Goal: Information Seeking & Learning: Check status

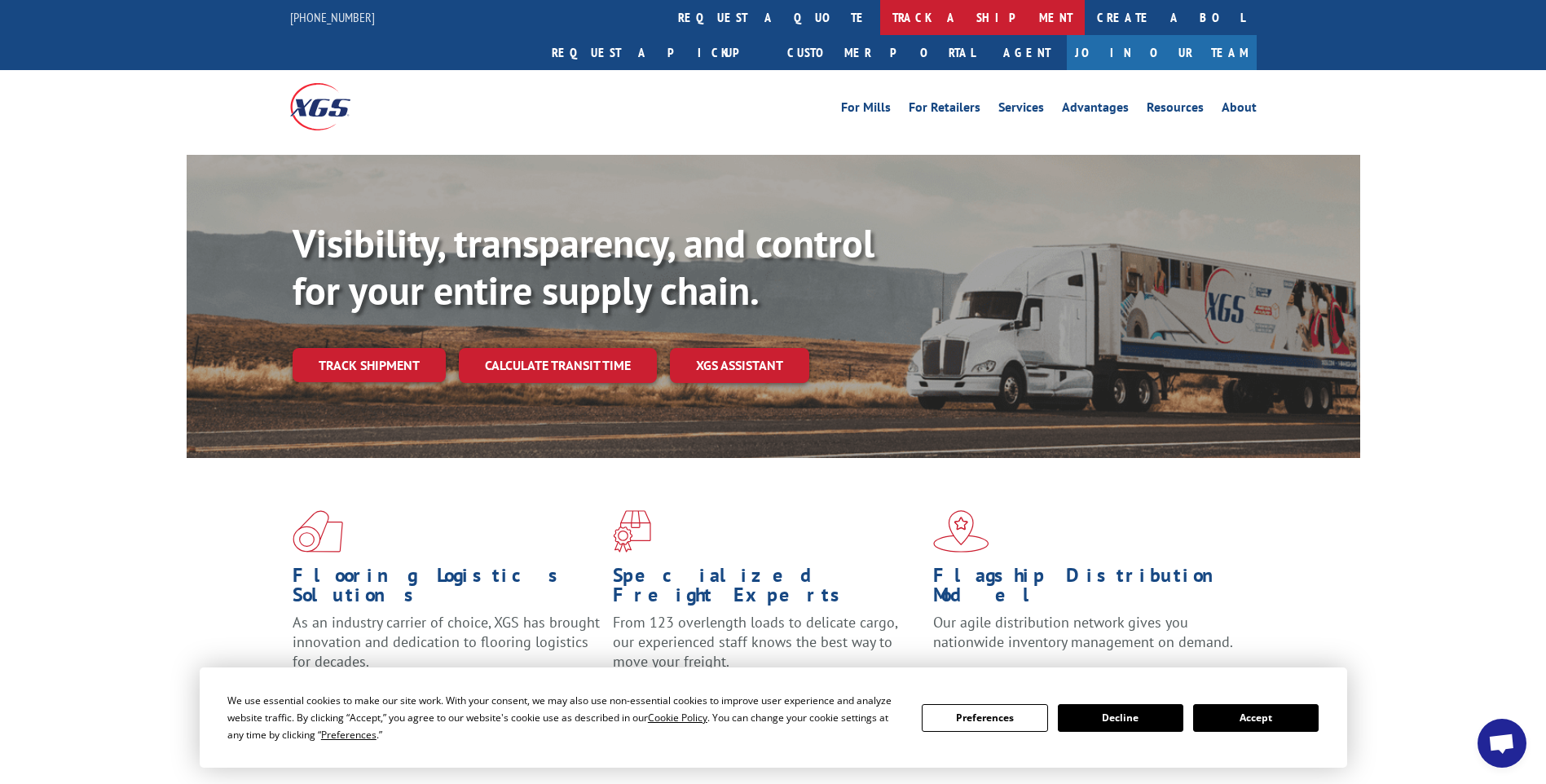
click at [880, 22] on link "track a shipment" at bounding box center [982, 17] width 204 height 35
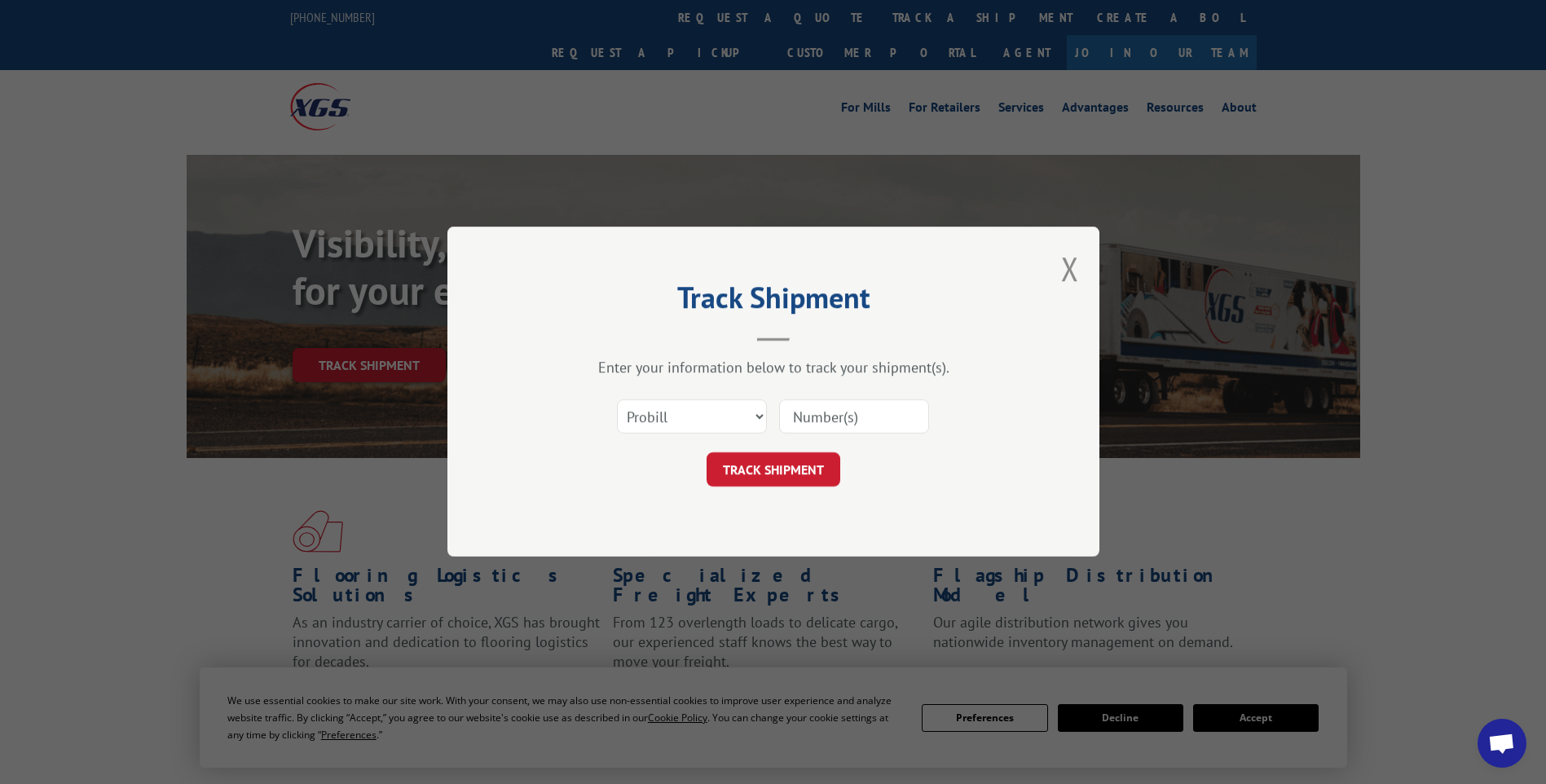
click at [866, 412] on input at bounding box center [853, 417] width 150 height 35
paste input "17014212 17014315 17014317 17014252 17014314 17014313 17014318"
type input "17014212 17014315 17014317 17014252 17014314 17014313 17014318"
click at [774, 458] on button "TRACK SHIPMENT" at bounding box center [773, 470] width 133 height 35
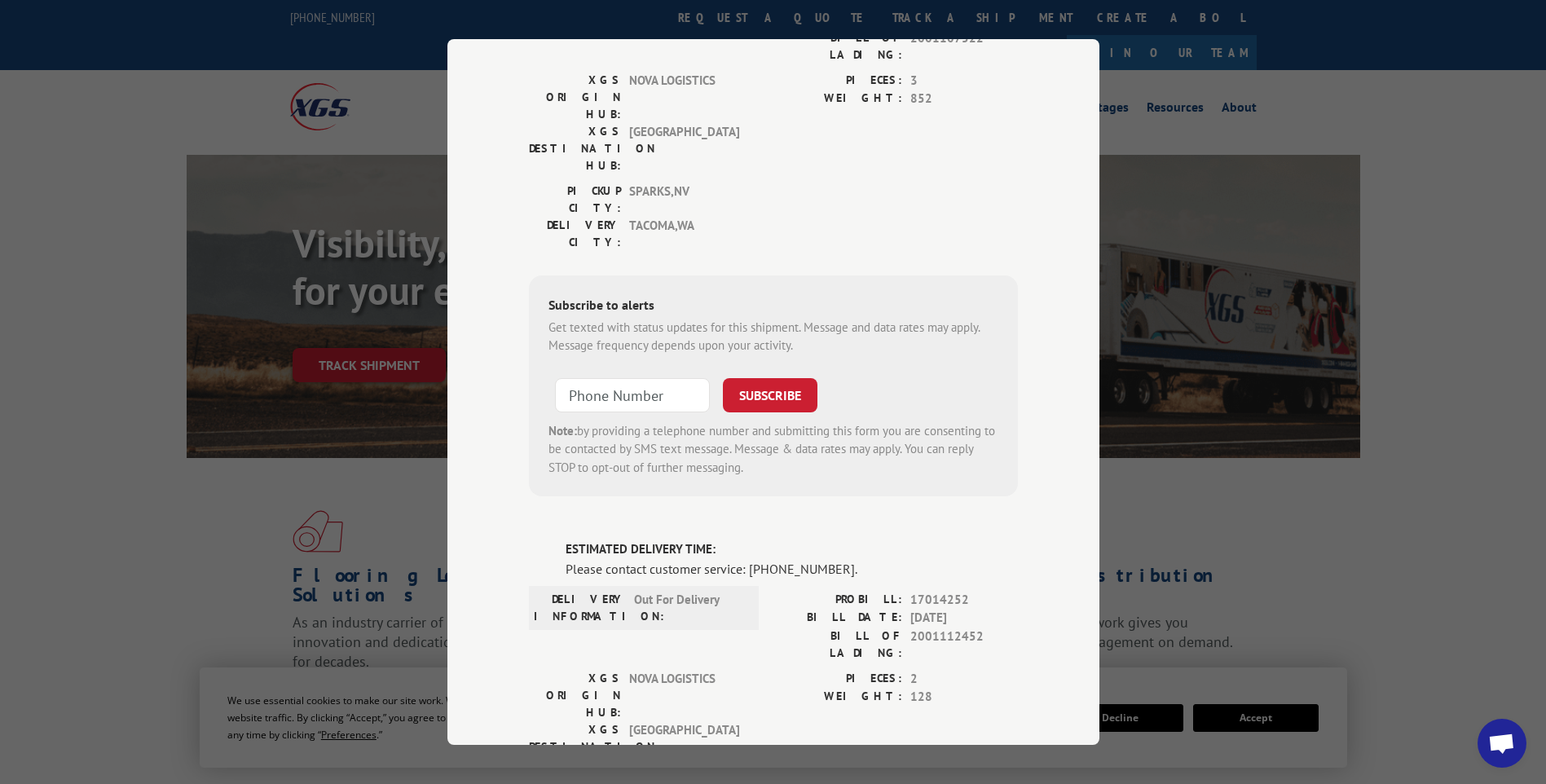
scroll to position [0, 0]
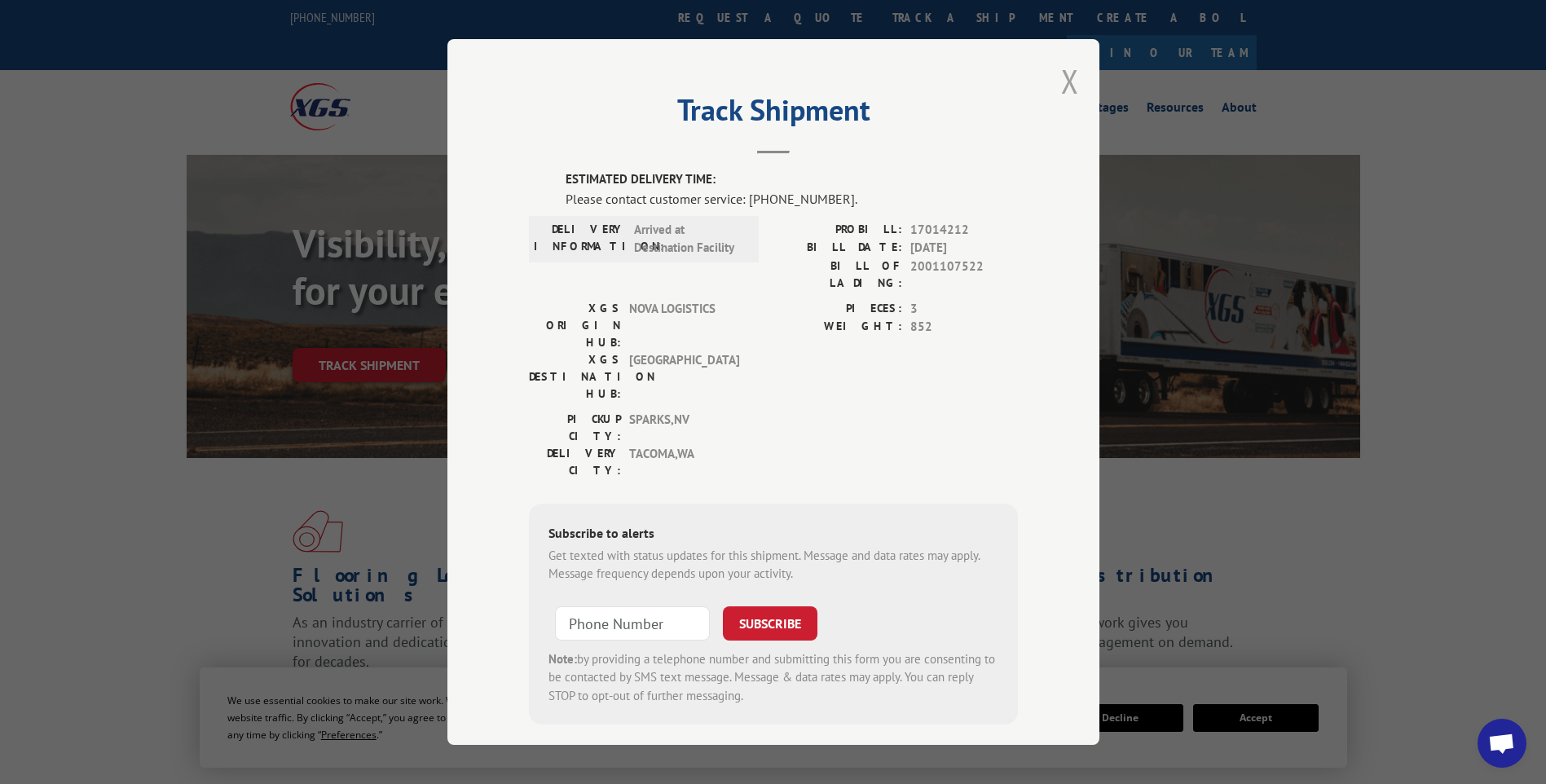
click at [1068, 78] on button "Close modal" at bounding box center [1070, 81] width 18 height 44
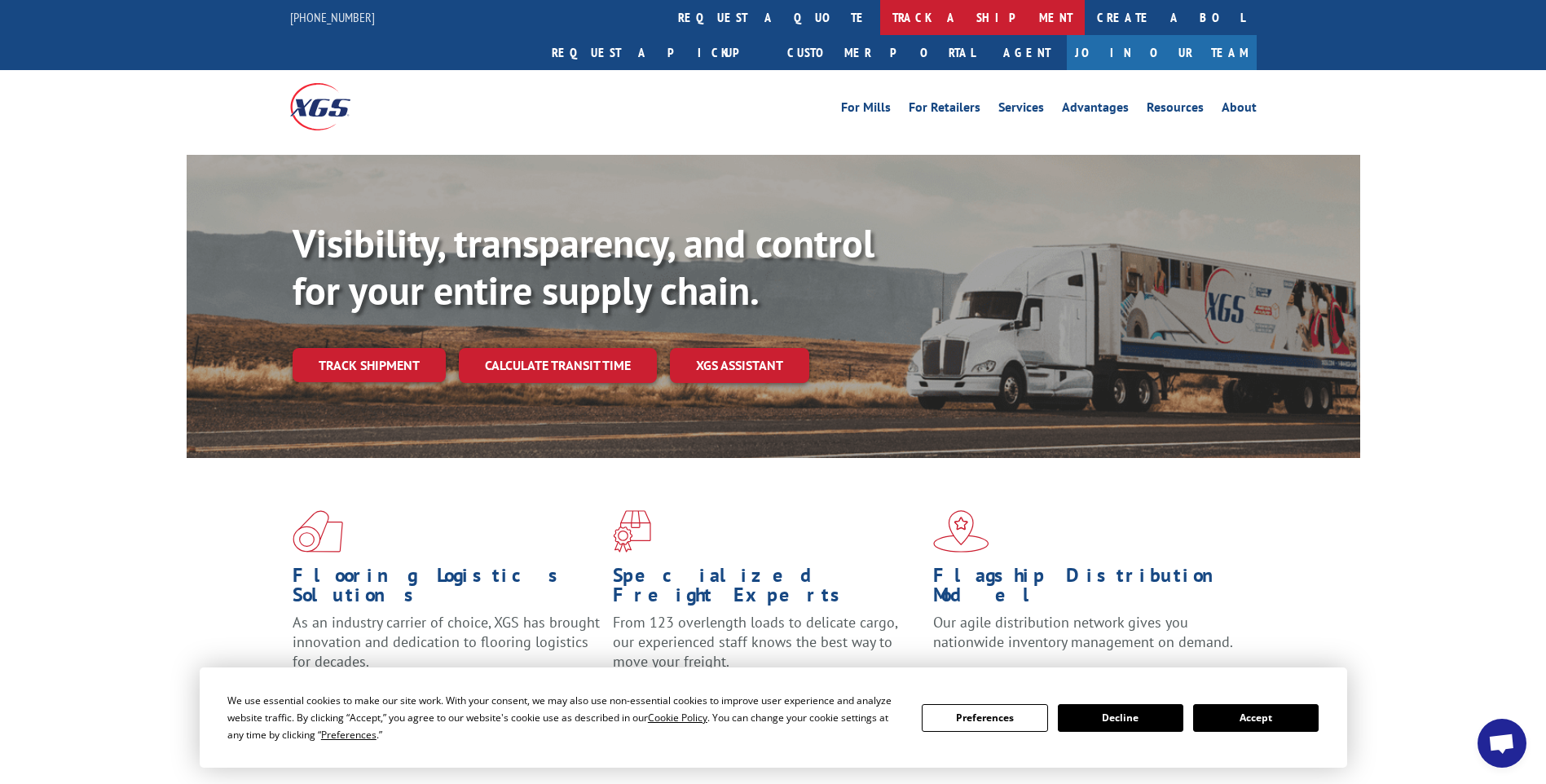
click at [880, 17] on link "track a shipment" at bounding box center [982, 17] width 204 height 35
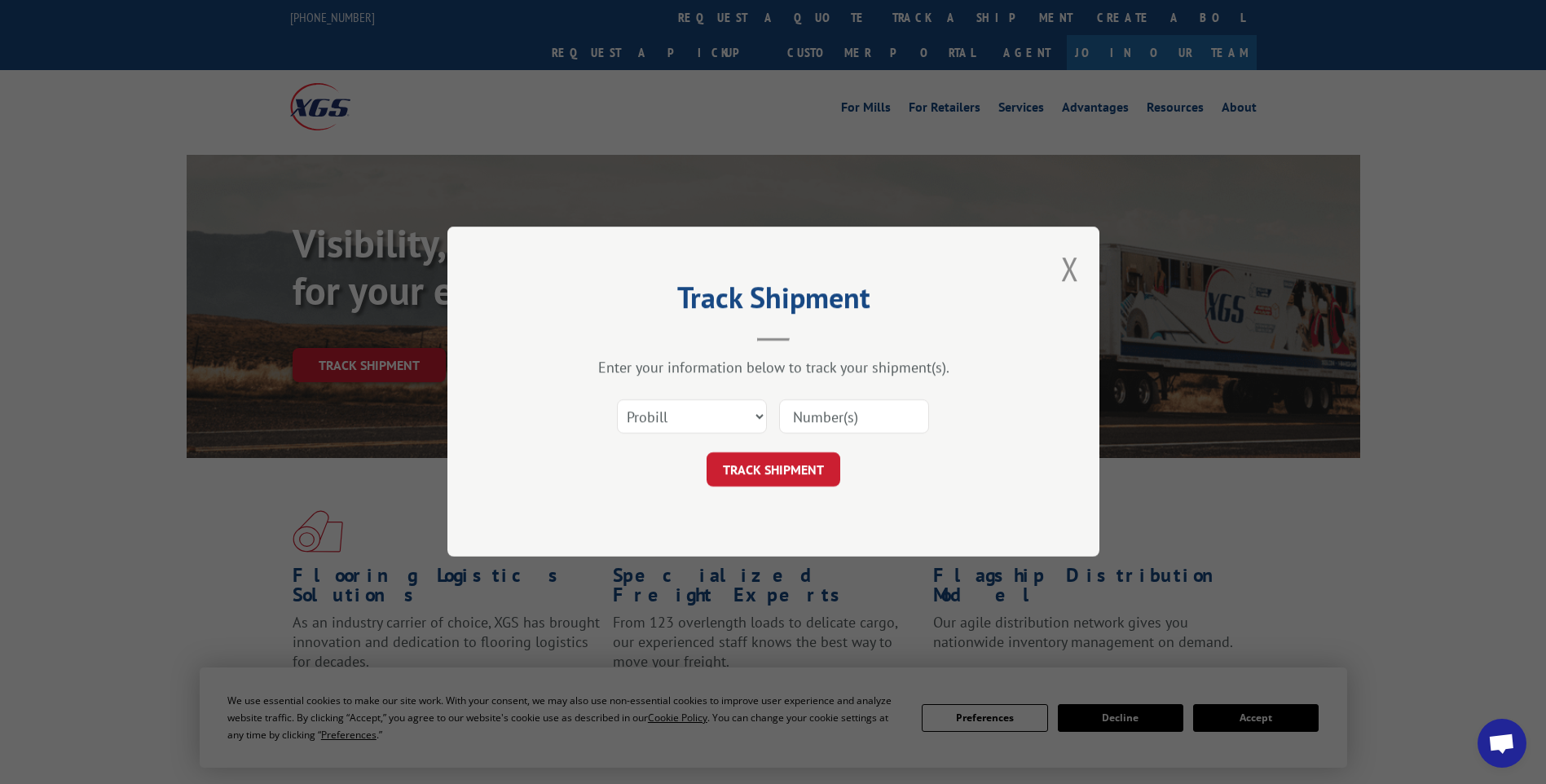
click at [854, 426] on input at bounding box center [853, 417] width 150 height 35
paste input "17014266 17014272 17014271 17014304"
type input "17014266 17014272 17014271 17014304"
click at [767, 475] on button "TRACK SHIPMENT" at bounding box center [773, 470] width 133 height 35
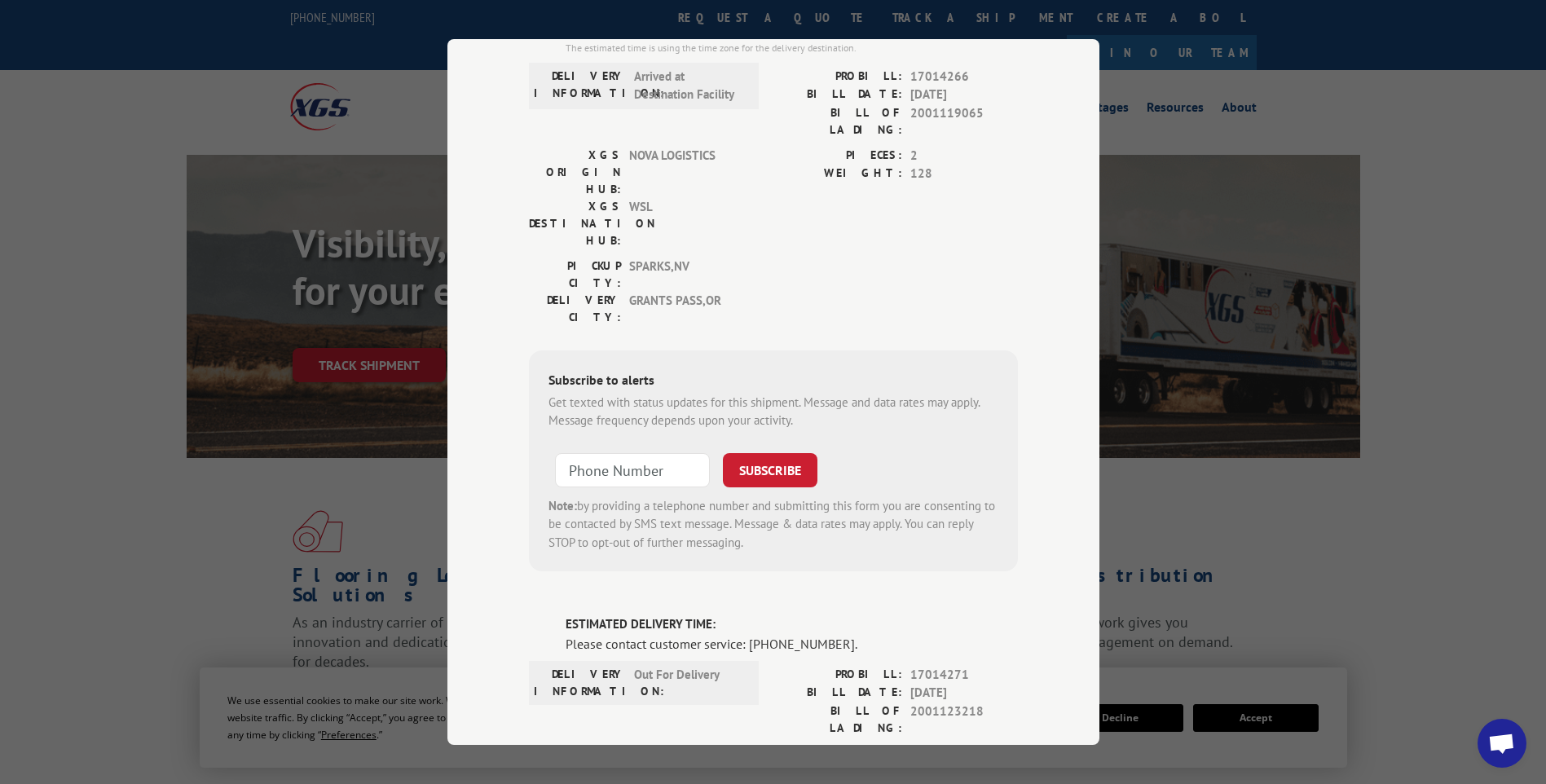
scroll to position [0, 0]
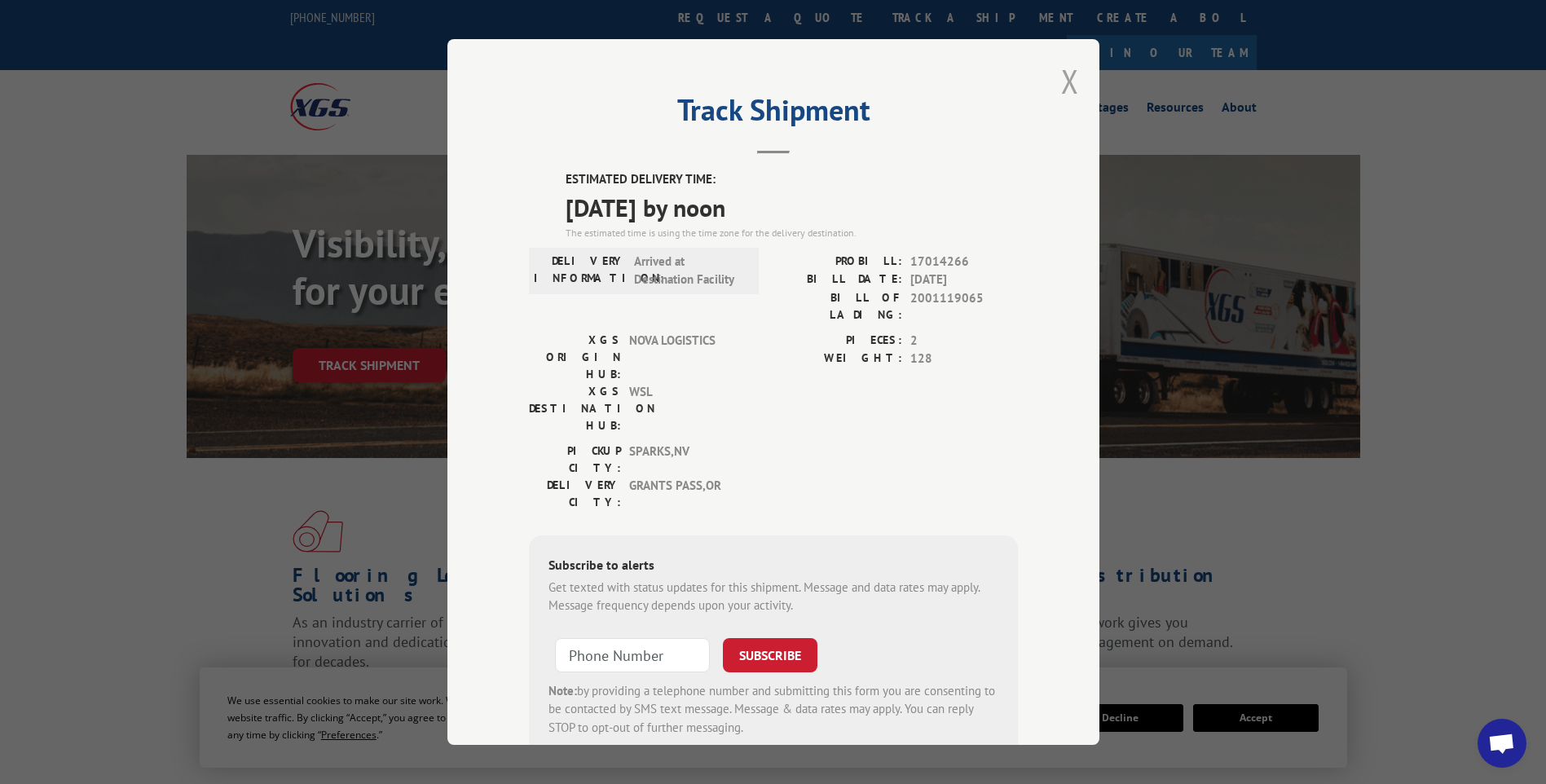
click at [1066, 81] on button "Close modal" at bounding box center [1070, 81] width 18 height 44
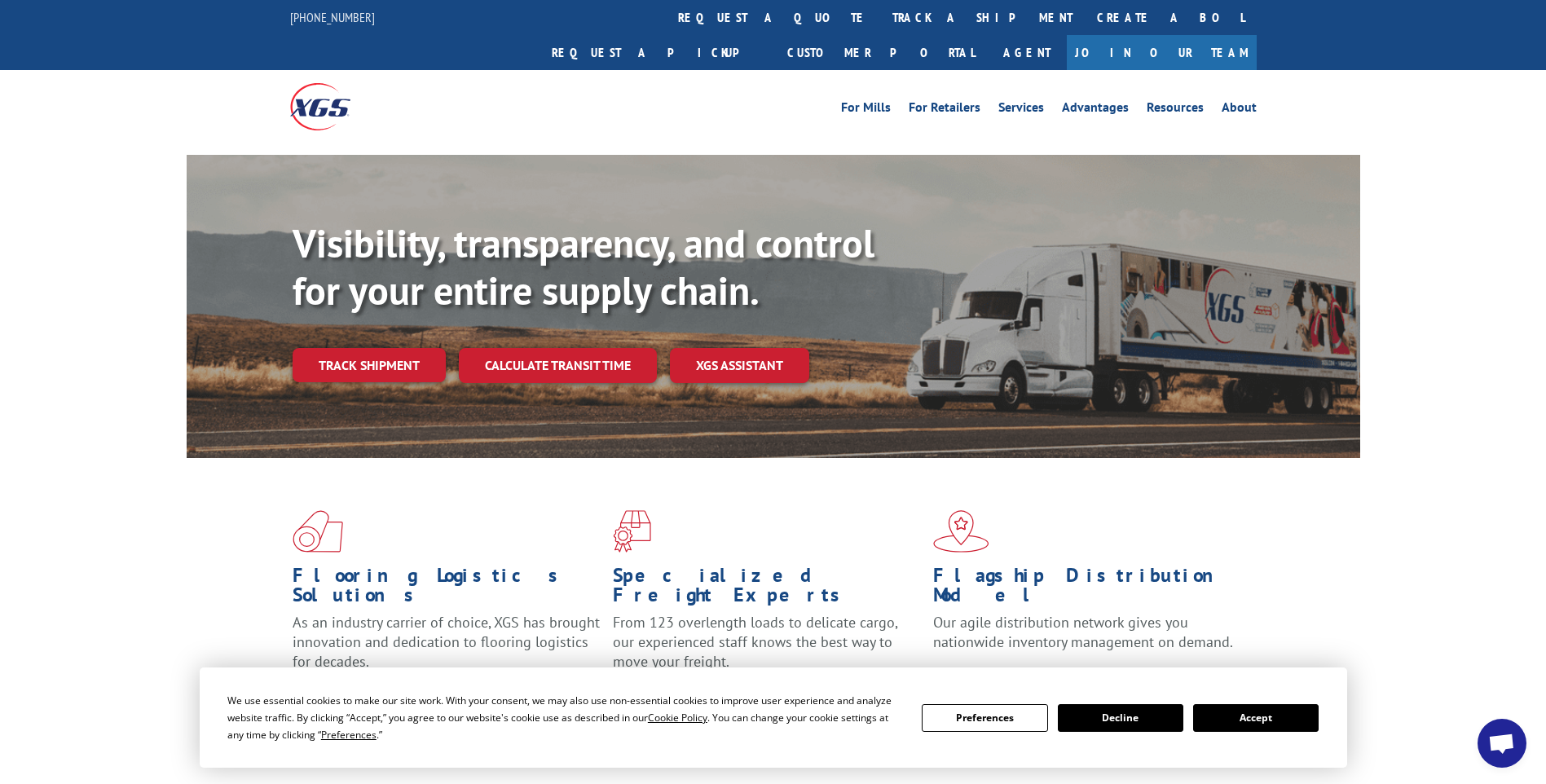
click at [880, 15] on link "track a shipment" at bounding box center [982, 17] width 204 height 35
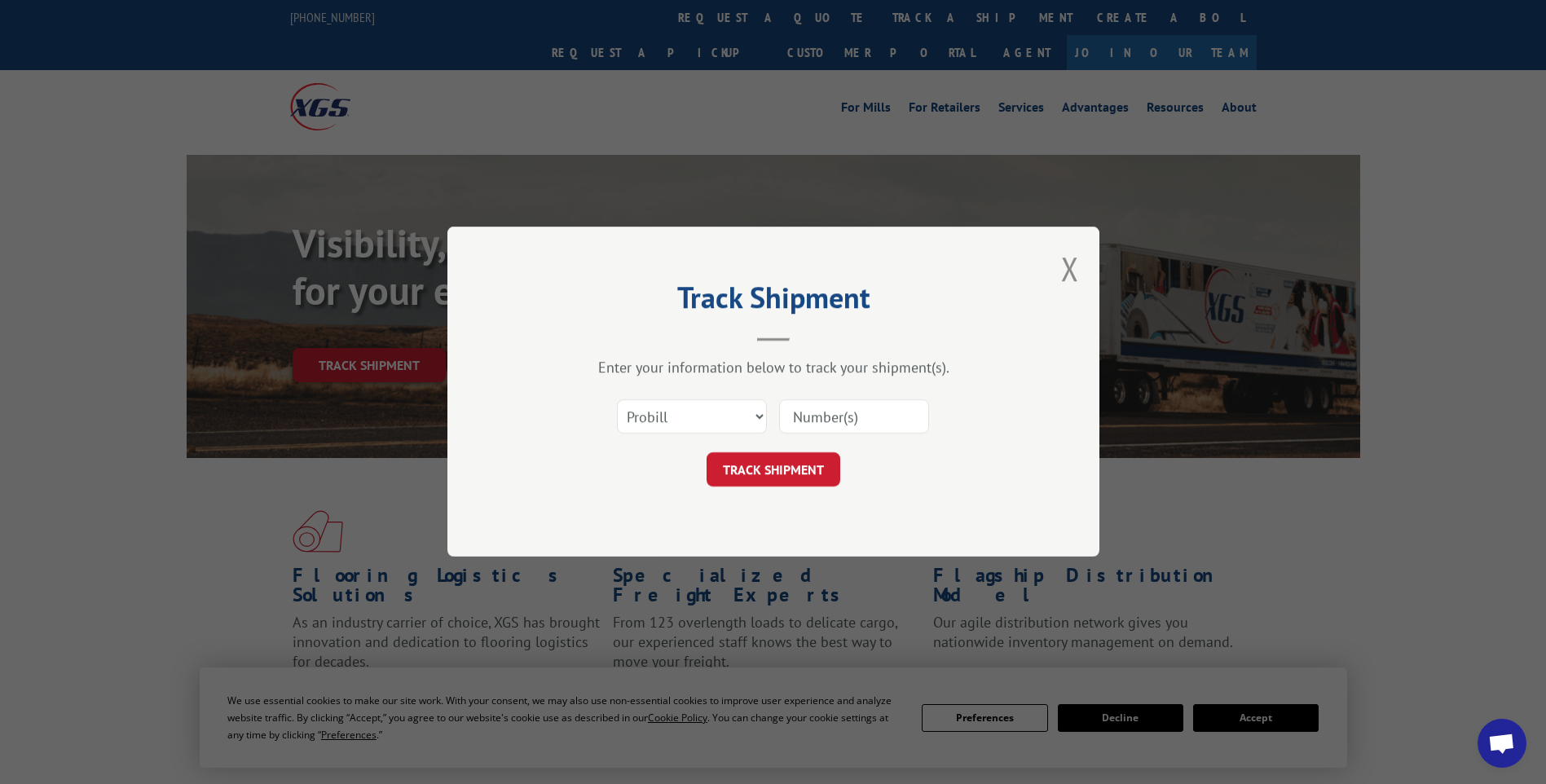
click at [828, 410] on input at bounding box center [853, 417] width 150 height 35
paste input "17014291 17014284 17014285"
type input "17014291 17014284 17014285"
click at [769, 468] on button "TRACK SHIPMENT" at bounding box center [773, 470] width 133 height 35
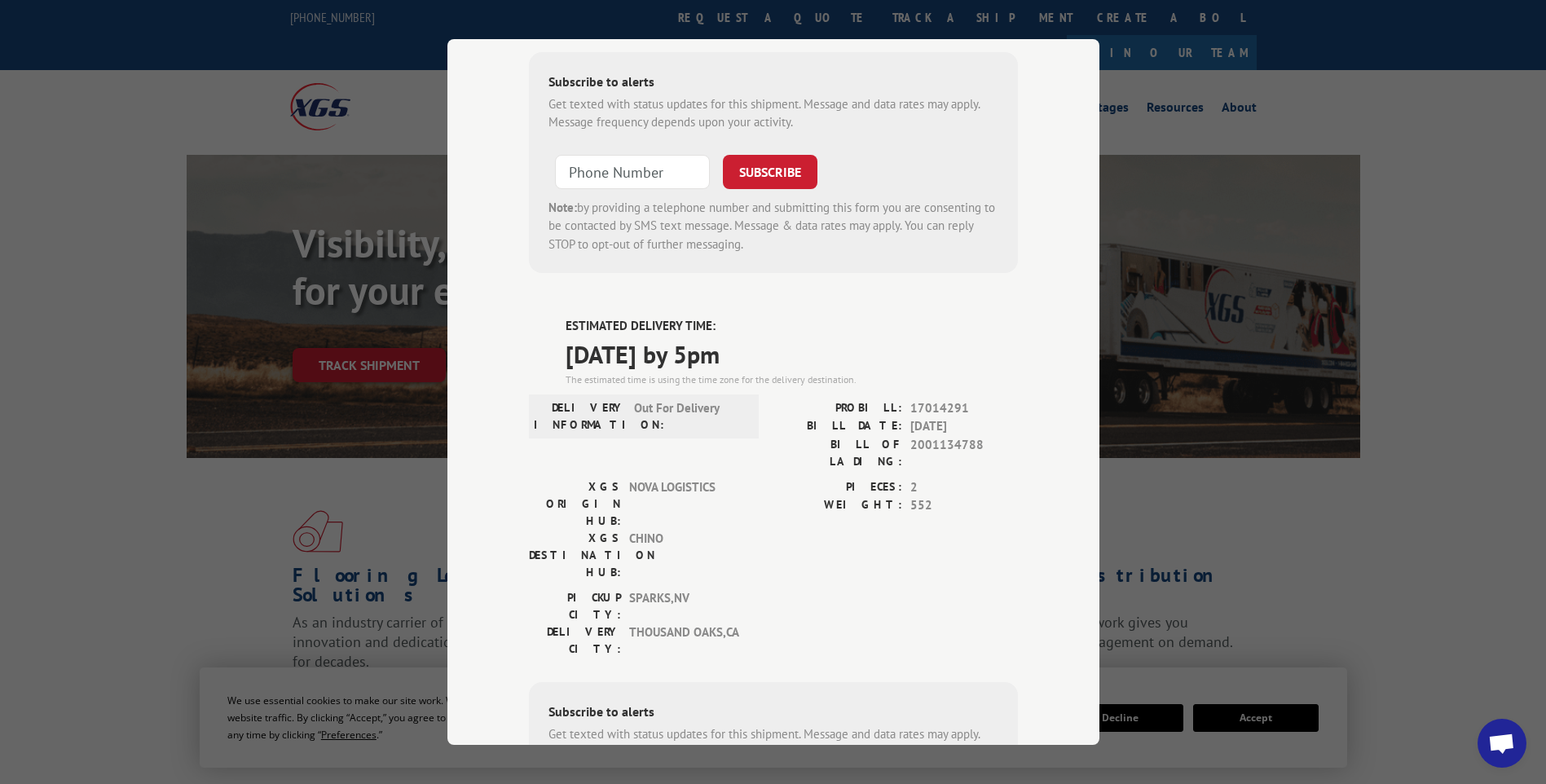
scroll to position [0, 0]
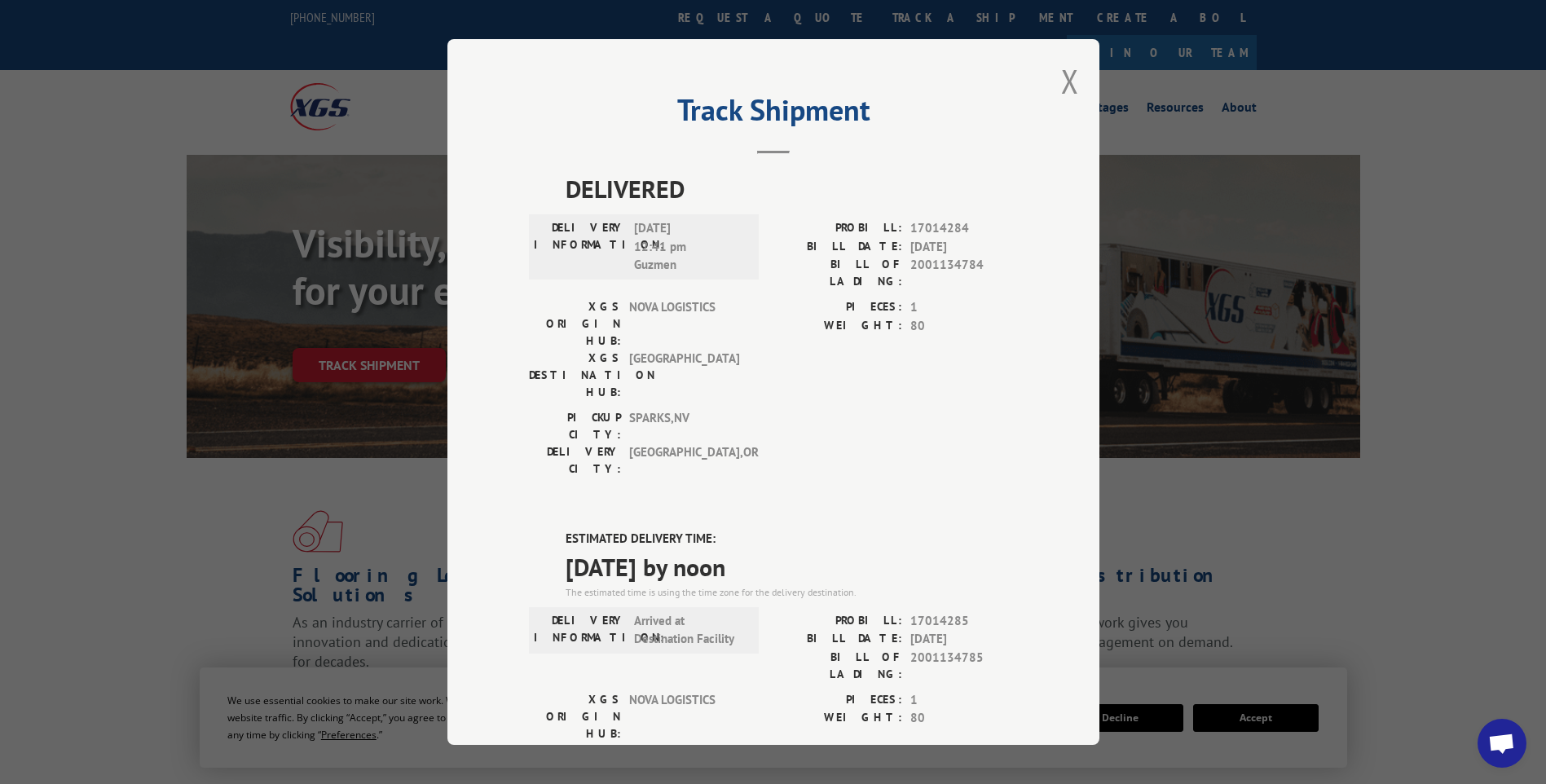
click at [1053, 82] on div "Track Shipment DELIVERED DELIVERY INFORMATION: [DATE] 12:41 pm Guzmen PROBILL: …" at bounding box center [773, 392] width 652 height 706
drag, startPoint x: 1066, startPoint y: 84, endPoint x: 1029, endPoint y: 56, distance: 46.4
click at [1066, 84] on button "Close modal" at bounding box center [1070, 81] width 18 height 44
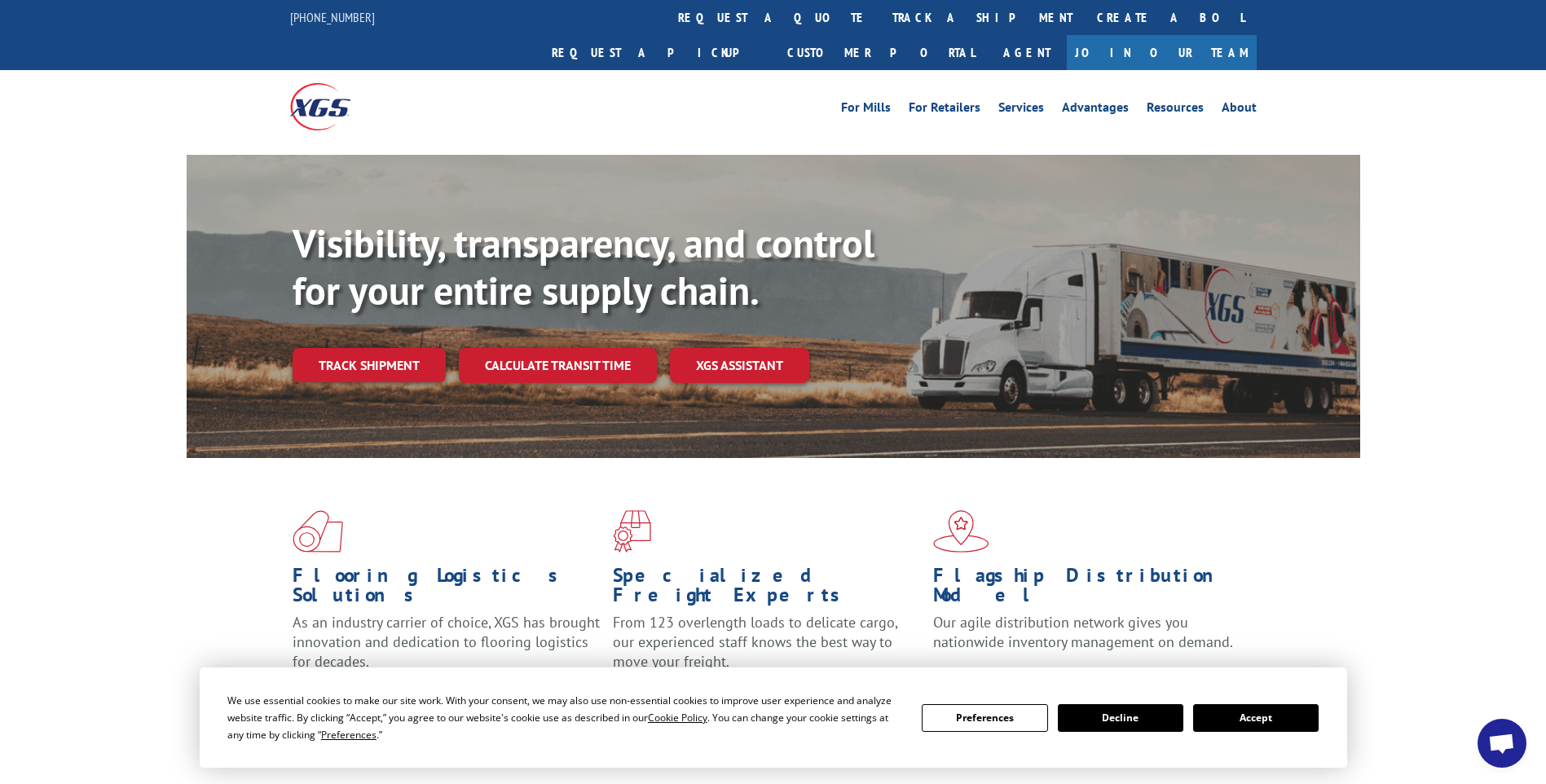
drag, startPoint x: 716, startPoint y: 15, endPoint x: 791, endPoint y: 108, distance: 119.5
click at [880, 15] on link "track a shipment" at bounding box center [982, 17] width 204 height 35
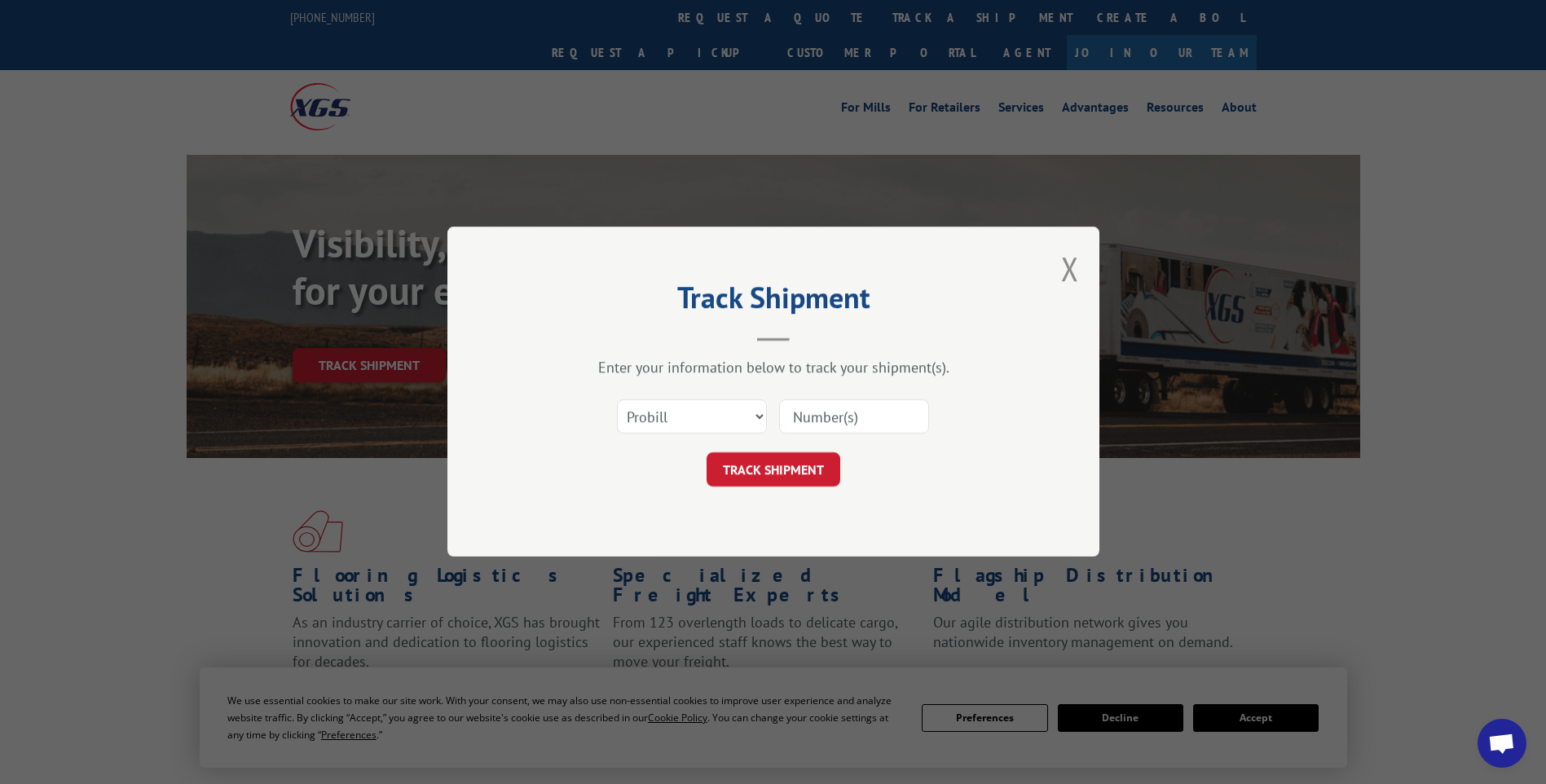
click at [886, 411] on input at bounding box center [853, 417] width 150 height 35
paste input "17014287 17014281"
type input "17014287 17014281"
click at [759, 482] on button "TRACK SHIPMENT" at bounding box center [773, 470] width 133 height 35
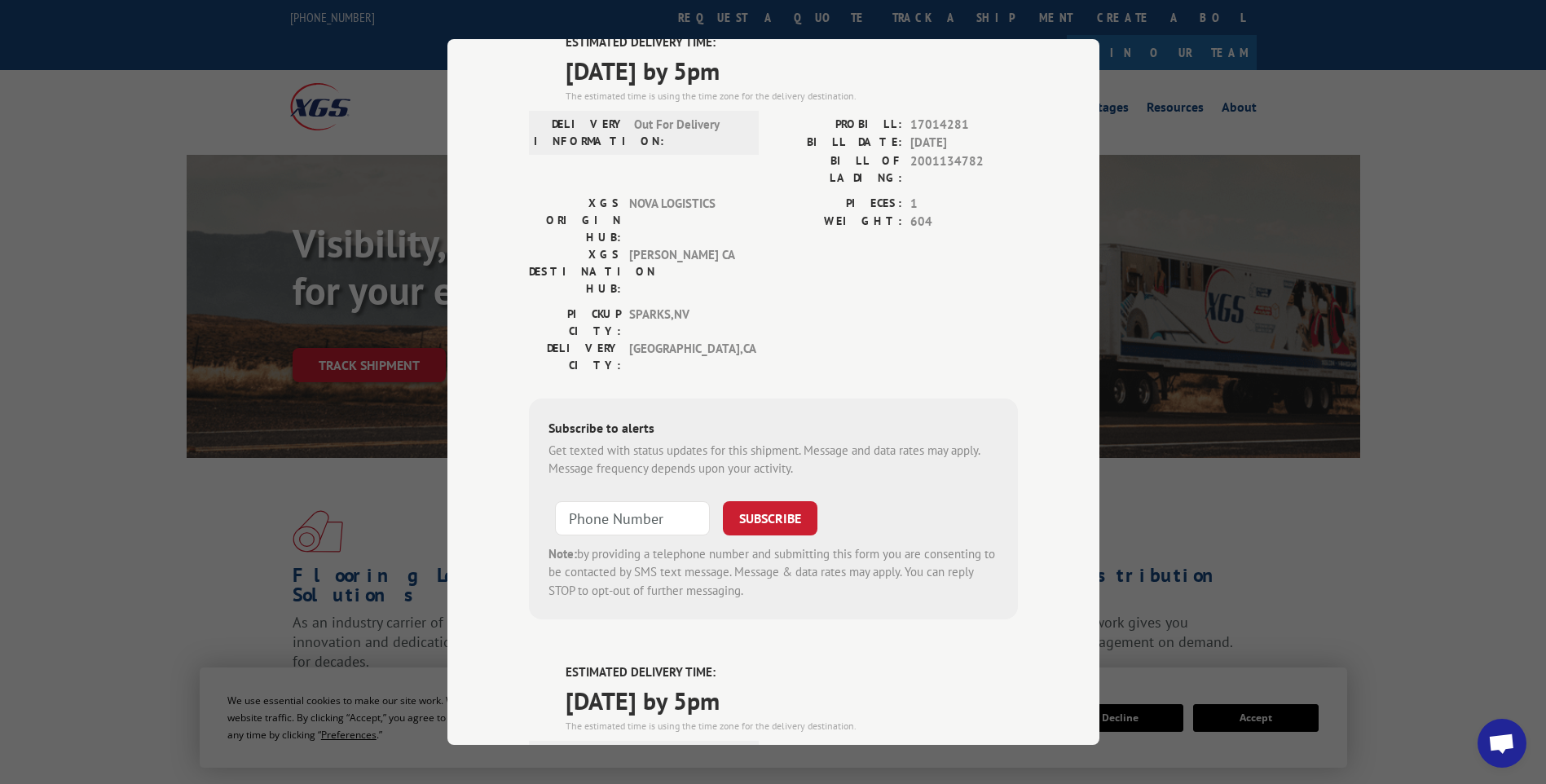
scroll to position [0, 0]
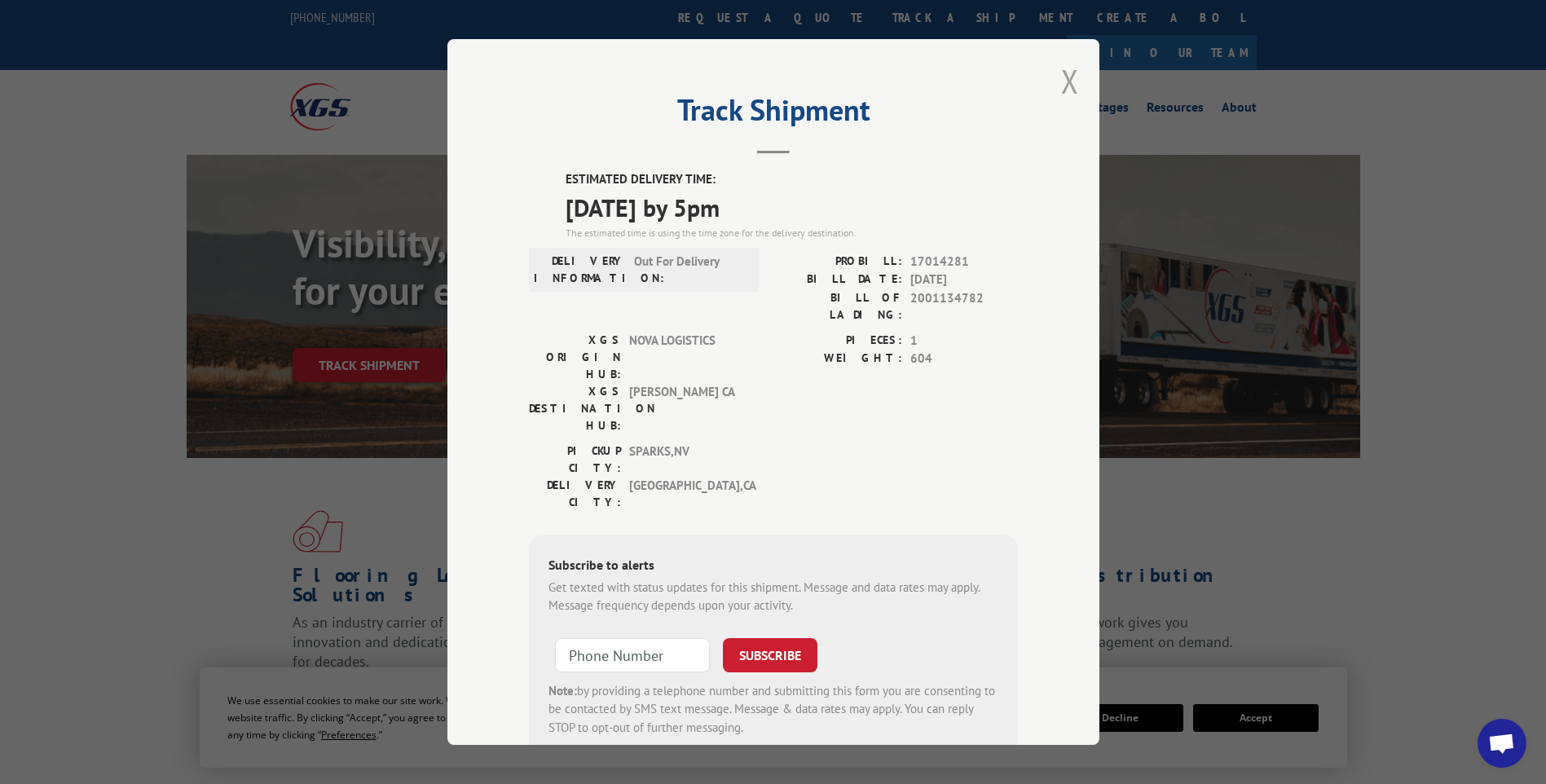
click at [1066, 90] on button "Close modal" at bounding box center [1070, 81] width 18 height 44
